Goal: Task Accomplishment & Management: Complete application form

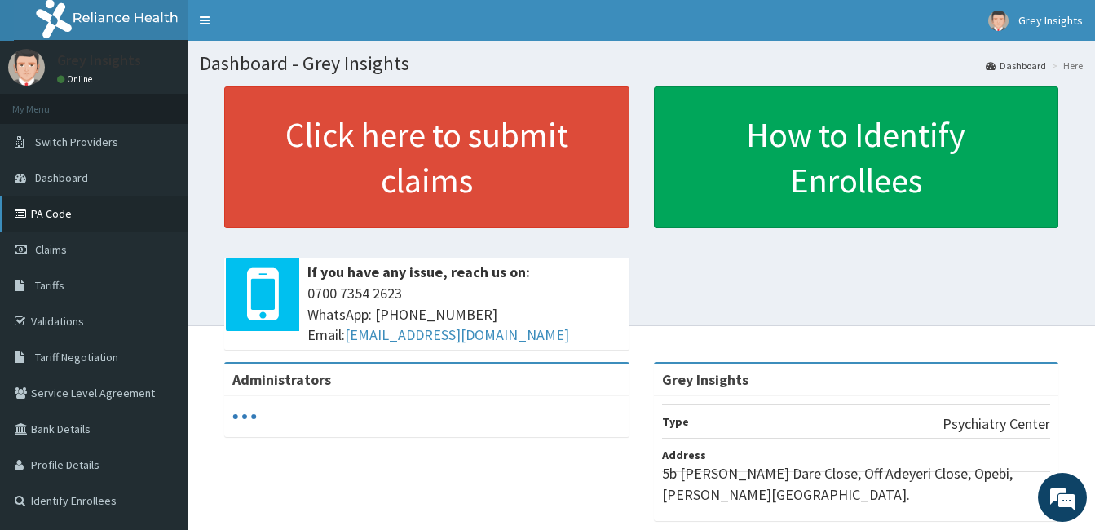
click at [62, 207] on link "PA Code" at bounding box center [93, 214] width 187 height 36
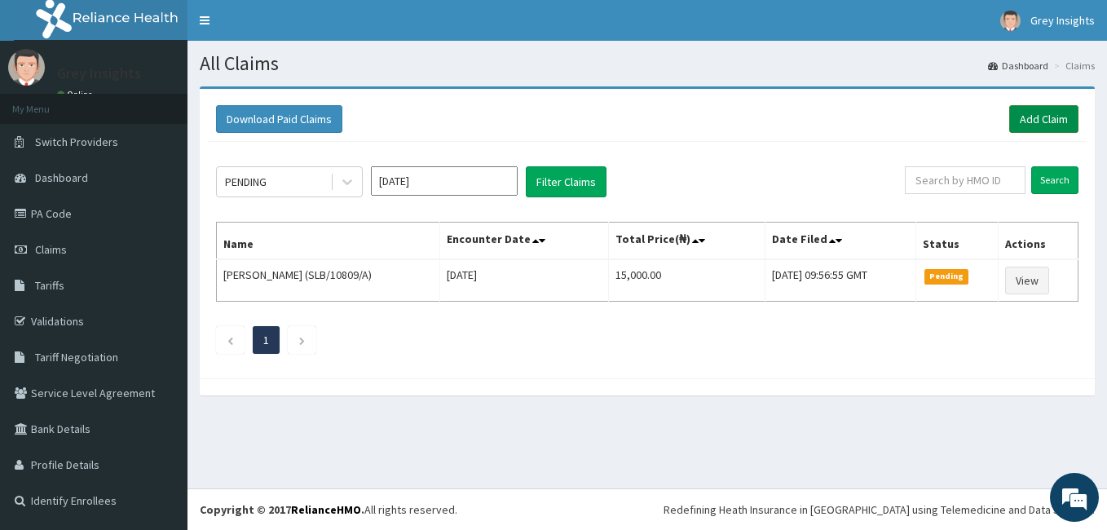
click at [1049, 127] on link "Add Claim" at bounding box center [1043, 119] width 69 height 28
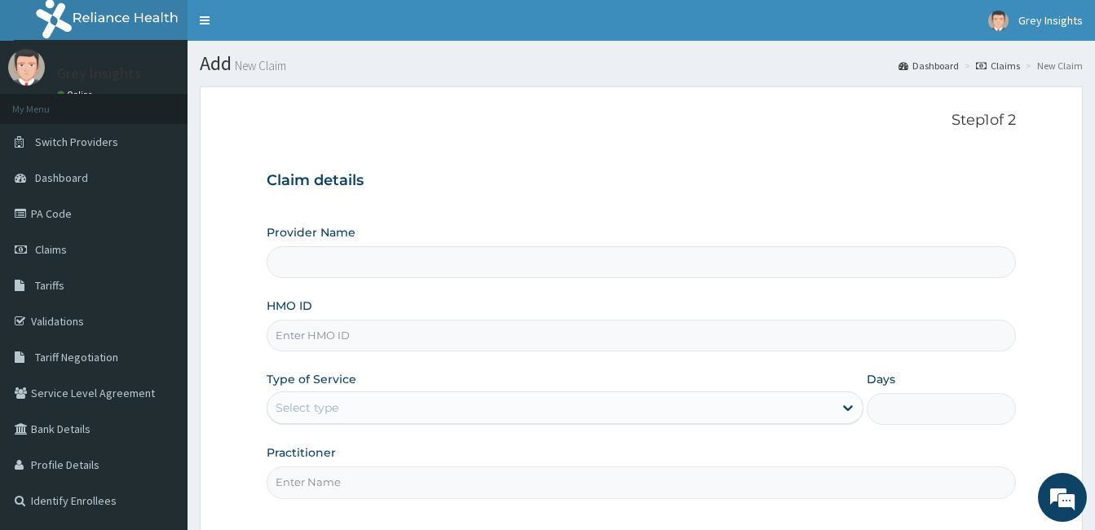
click at [461, 331] on input "HMO ID" at bounding box center [641, 336] width 749 height 32
type input "Grey Insights"
type input "OPN/10022/A"
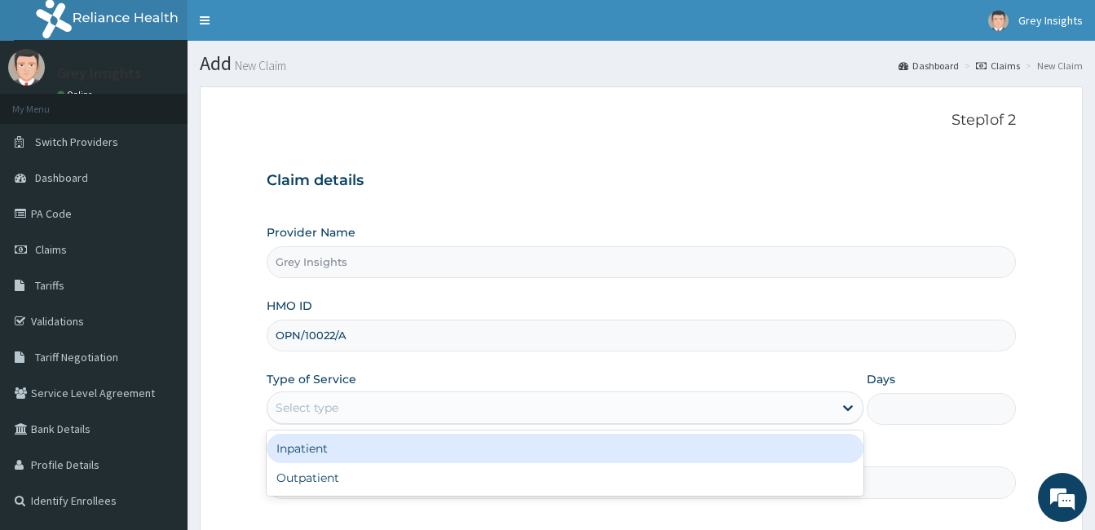
click at [423, 418] on div "Select type" at bounding box center [550, 408] width 566 height 26
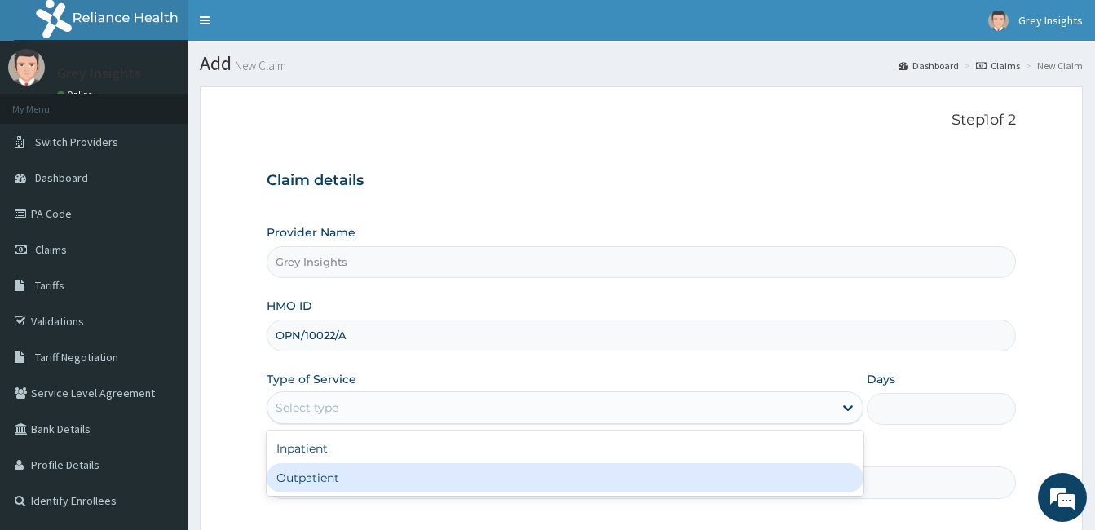
click at [408, 480] on div "Outpatient" at bounding box center [565, 477] width 597 height 29
type input "1"
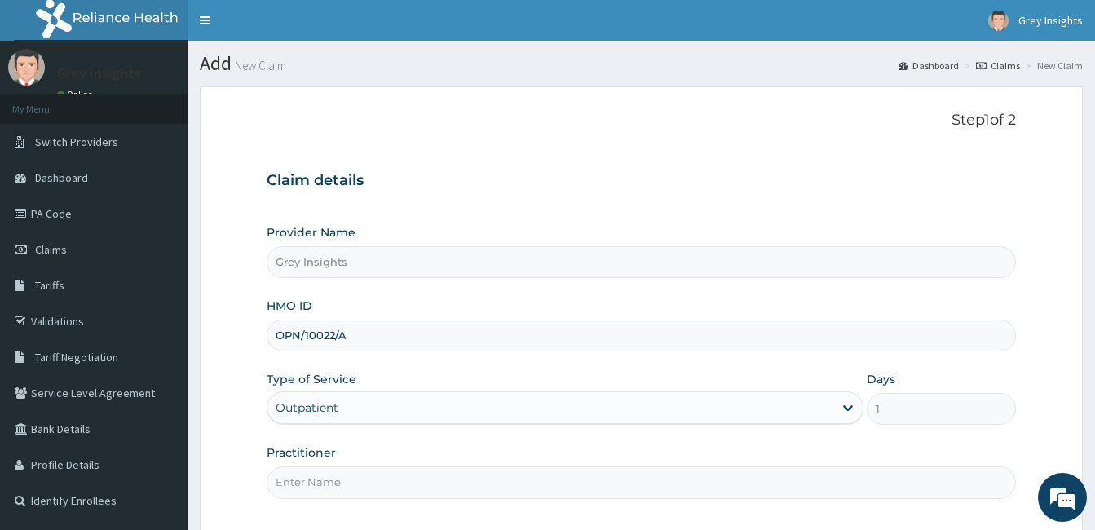
click at [386, 484] on input "Practitioner" at bounding box center [641, 482] width 749 height 32
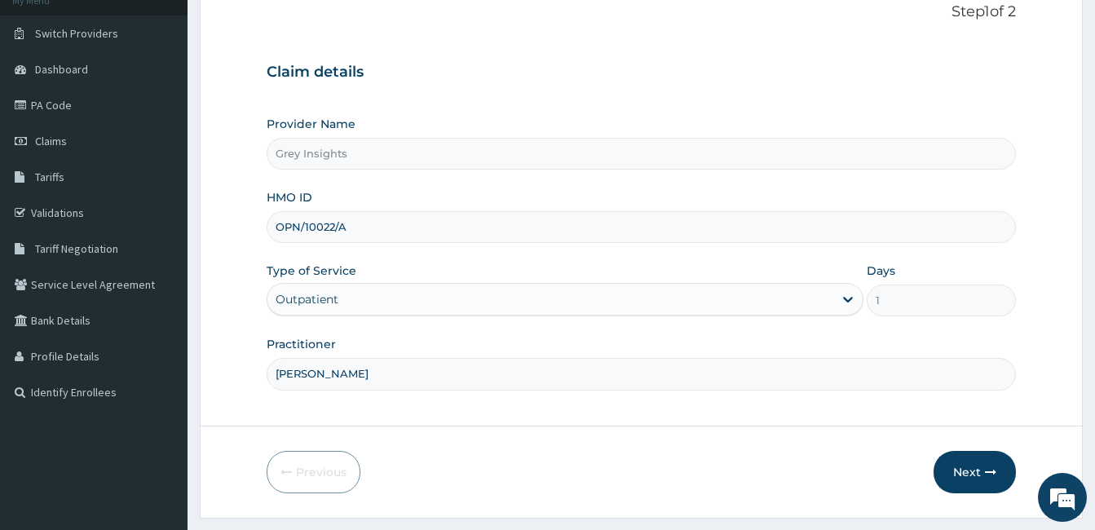
scroll to position [151, 0]
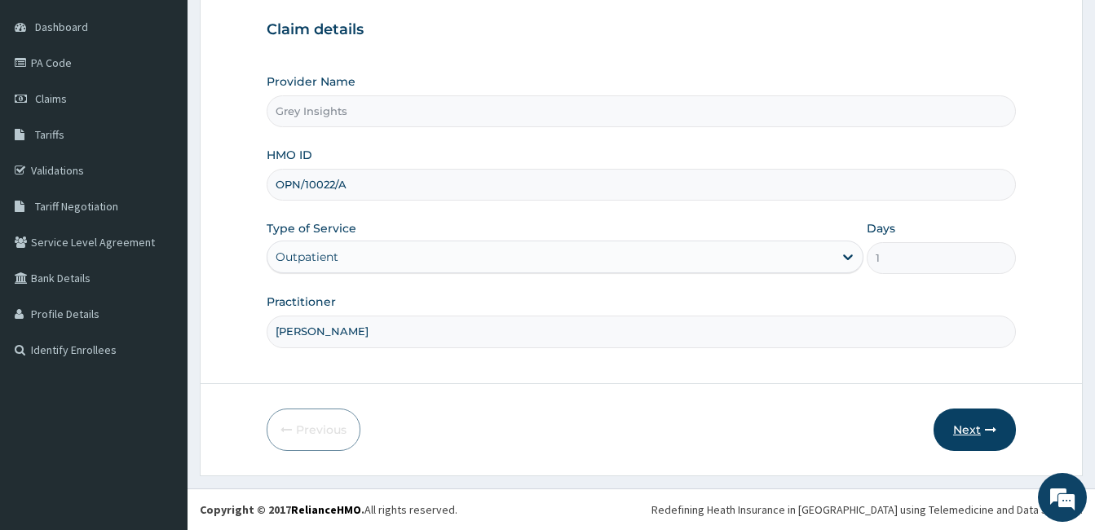
type input "ESTHER"
click at [995, 431] on icon "button" at bounding box center [990, 429] width 11 height 11
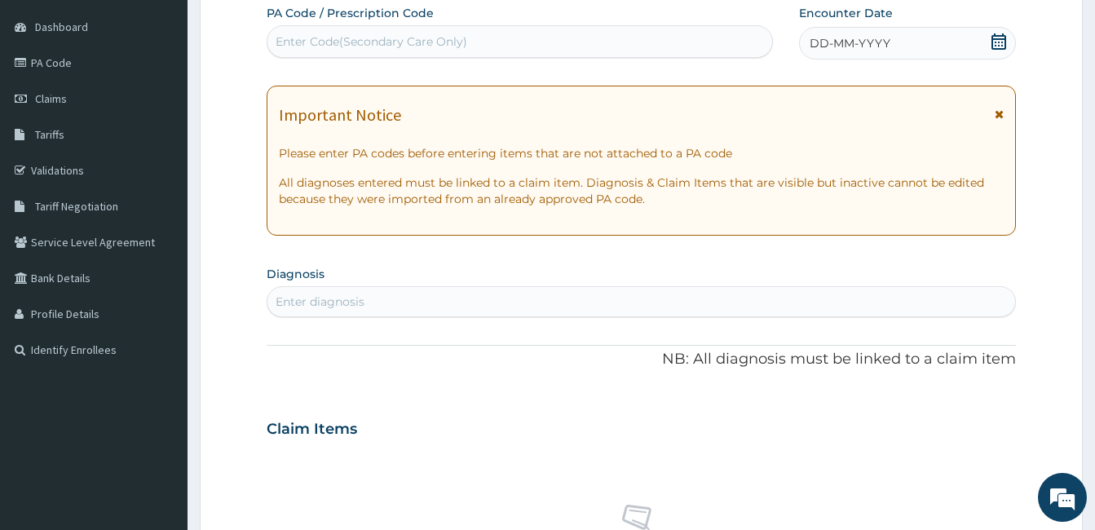
click at [449, 39] on div "Enter Code(Secondary Care Only)" at bounding box center [372, 41] width 192 height 16
paste input "PA/EC64EC"
type input "PA/EC64EC"
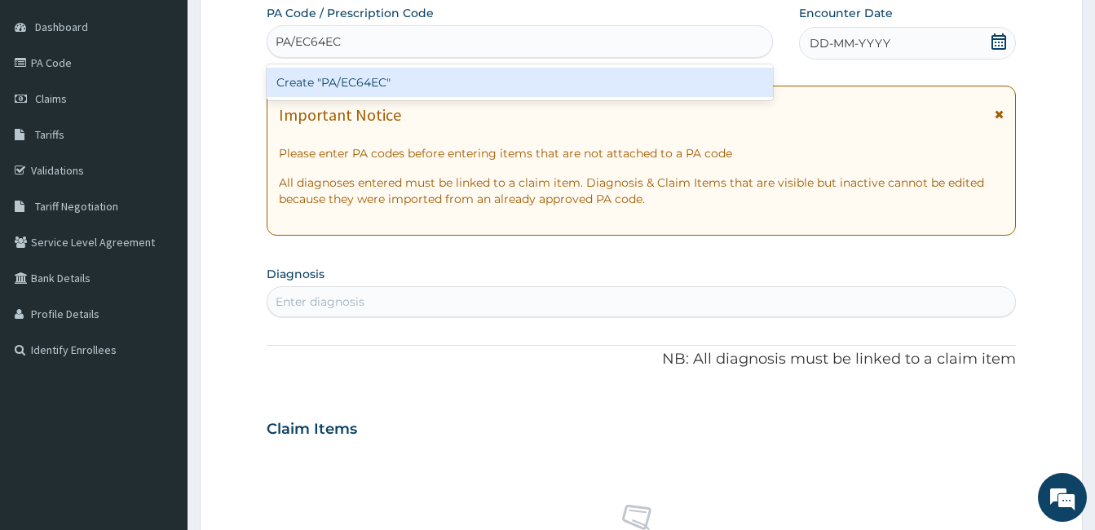
click at [409, 78] on div "Create "PA/EC64EC"" at bounding box center [520, 82] width 506 height 29
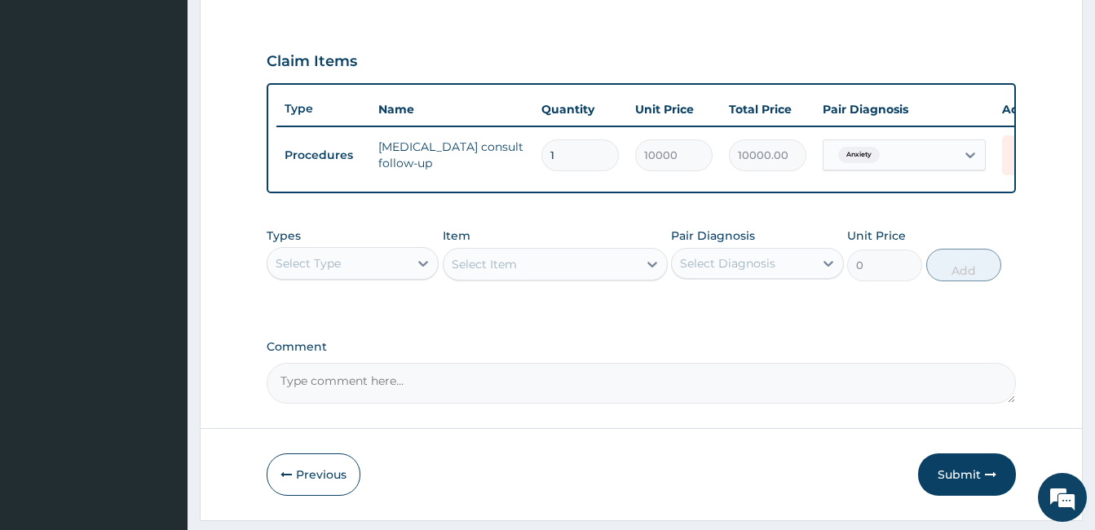
scroll to position [556, 0]
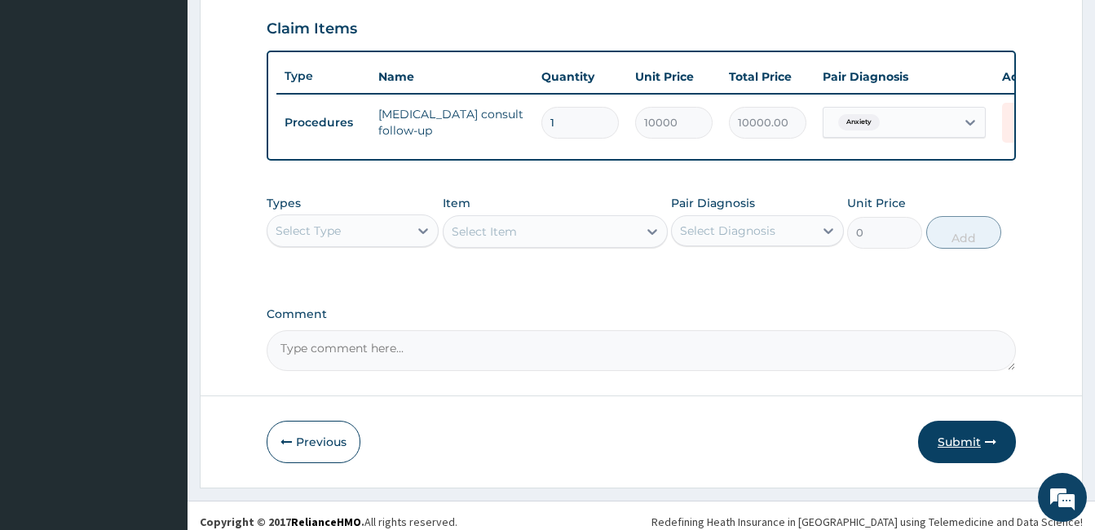
click at [966, 452] on button "Submit" at bounding box center [967, 442] width 98 height 42
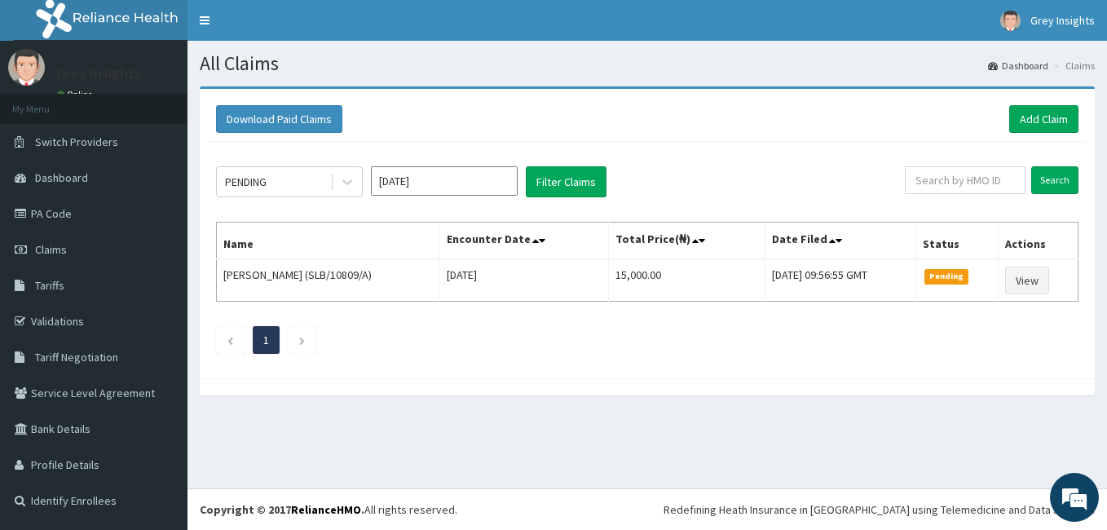
drag, startPoint x: 0, startPoint y: 0, endPoint x: 970, endPoint y: 456, distance: 1072.0
